Goal: Information Seeking & Learning: Learn about a topic

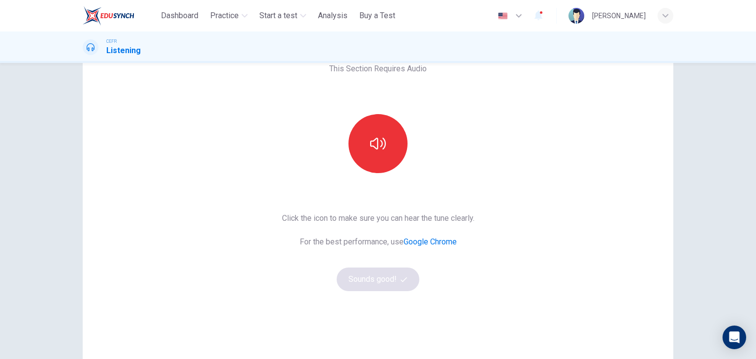
scroll to position [59, 0]
click at [375, 136] on icon "button" at bounding box center [378, 144] width 16 height 16
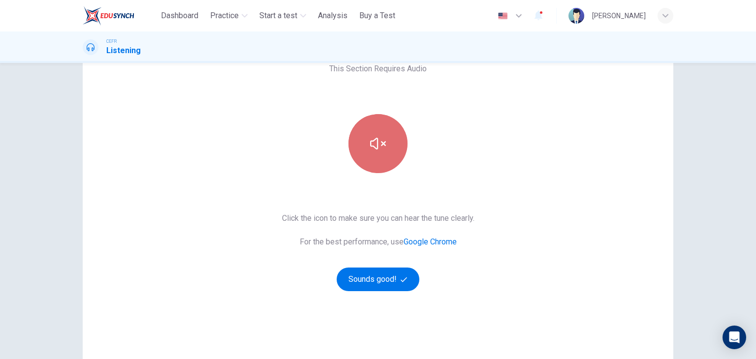
click at [375, 136] on icon "button" at bounding box center [378, 144] width 16 height 16
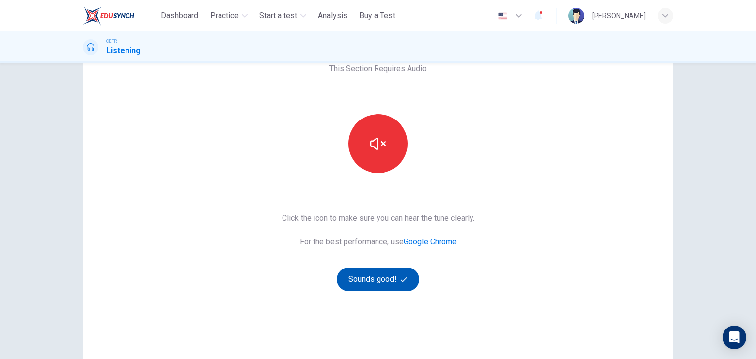
click at [388, 281] on button "Sounds good!" at bounding box center [378, 280] width 83 height 24
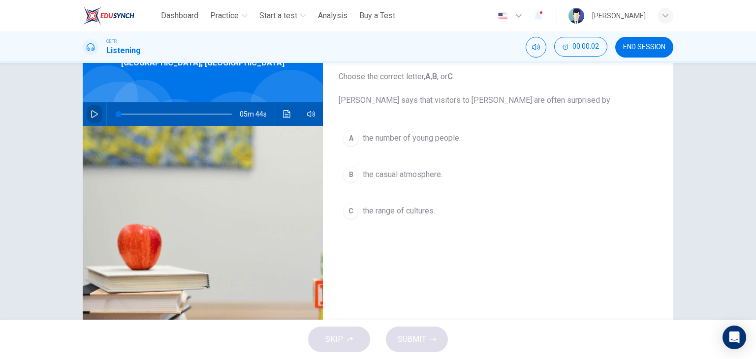
click at [93, 115] on icon "button" at bounding box center [95, 114] width 8 height 8
type input "*"
type input "***"
type input "*"
type input "***"
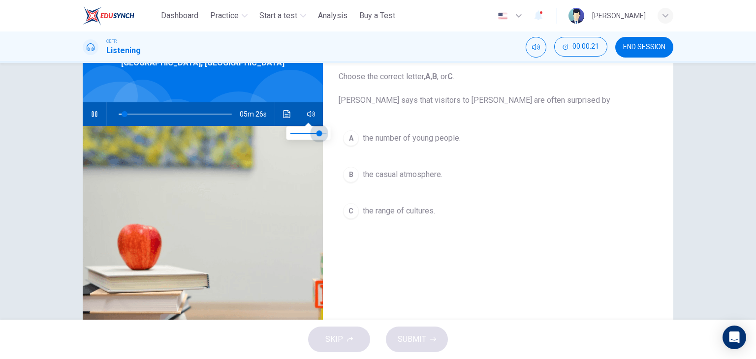
click at [320, 130] on span at bounding box center [319, 133] width 6 height 6
click at [390, 209] on span "the range of cultures." at bounding box center [399, 211] width 72 height 12
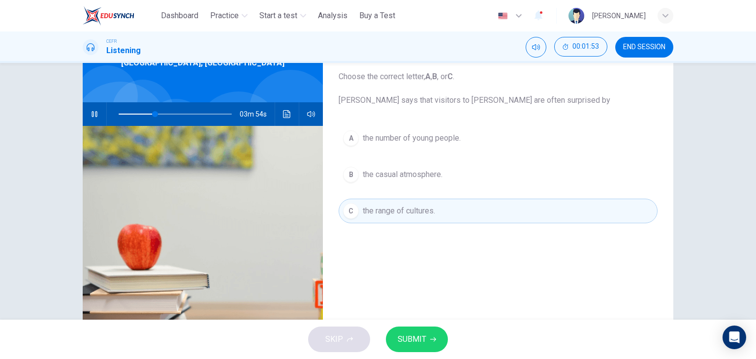
click at [415, 349] on button "SUBMIT" at bounding box center [417, 340] width 62 height 26
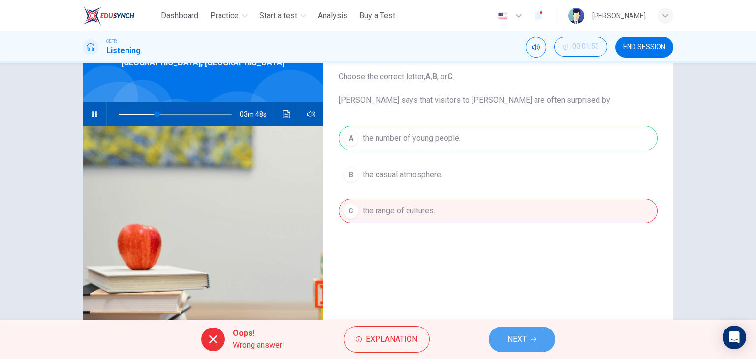
click at [528, 340] on button "NEXT" at bounding box center [522, 340] width 66 height 26
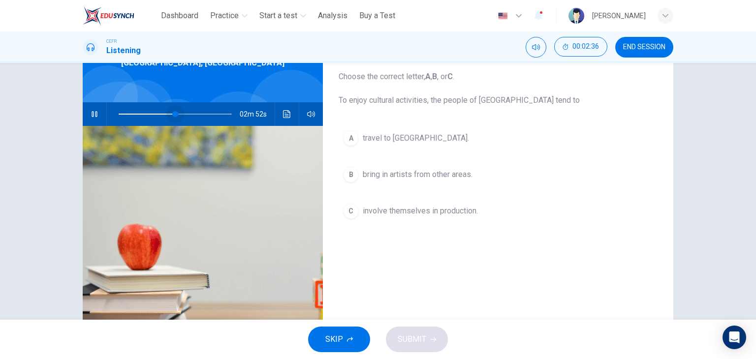
click at [173, 112] on span at bounding box center [175, 114] width 6 height 6
click at [179, 113] on span at bounding box center [181, 114] width 6 height 6
click at [184, 113] on span at bounding box center [181, 114] width 6 height 6
click at [197, 113] on span at bounding box center [199, 114] width 6 height 6
click at [202, 113] on span at bounding box center [199, 114] width 6 height 6
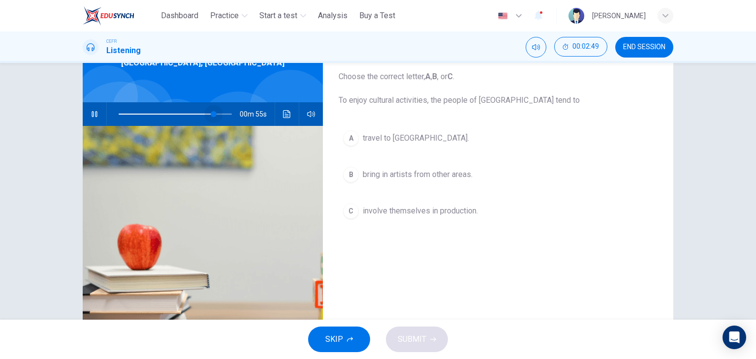
click at [211, 114] on span at bounding box center [214, 114] width 6 height 6
click at [220, 113] on span at bounding box center [223, 114] width 6 height 6
click at [226, 111] on span at bounding box center [223, 114] width 6 height 6
type input "*"
click at [348, 140] on div "A" at bounding box center [351, 138] width 16 height 16
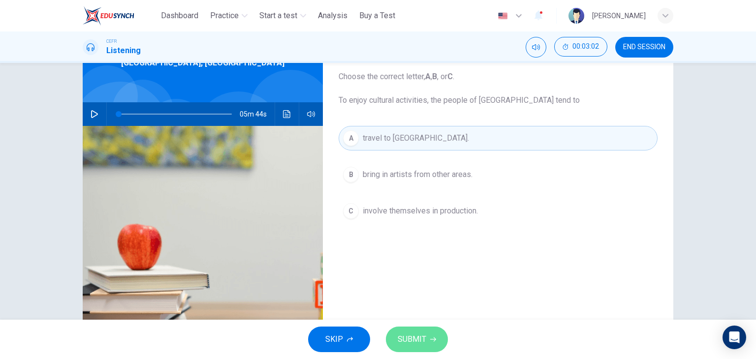
click at [435, 338] on button "SUBMIT" at bounding box center [417, 340] width 62 height 26
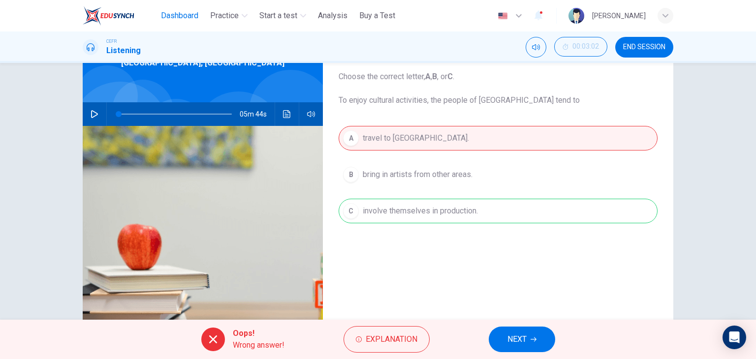
click at [185, 19] on span "Dashboard" at bounding box center [179, 16] width 37 height 12
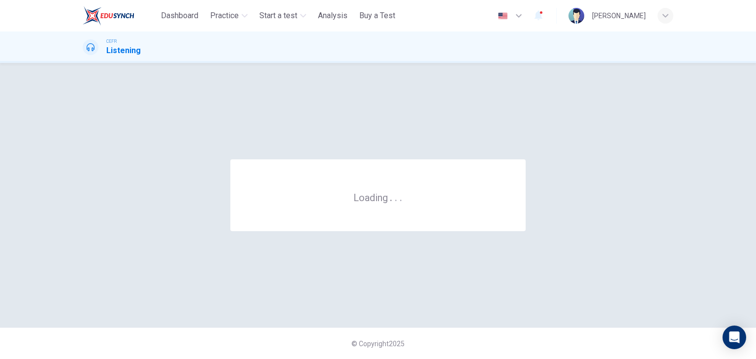
scroll to position [0, 0]
